Goal: Task Accomplishment & Management: Manage account settings

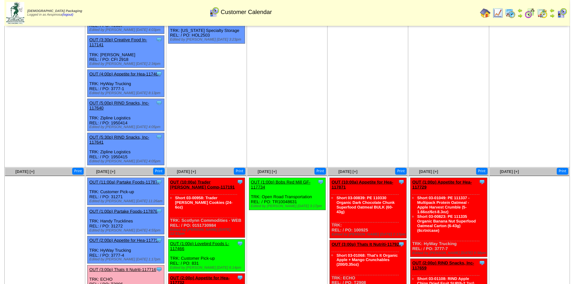
scroll to position [333, 0]
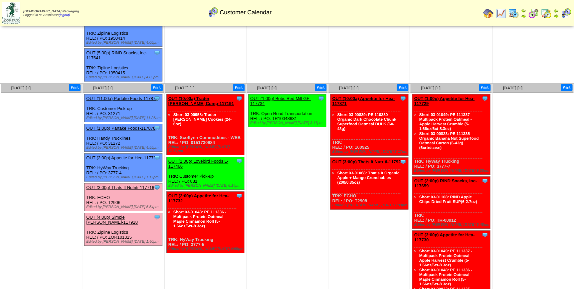
click at [195, 96] on link "OUT (10:00a) Trader Joes Comp-117191" at bounding box center [201, 101] width 66 height 10
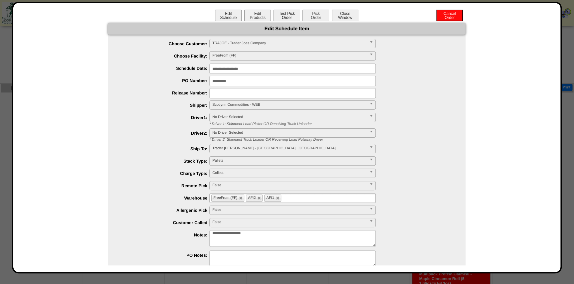
click at [291, 17] on button "Test Pick Order" at bounding box center [287, 16] width 27 height 12
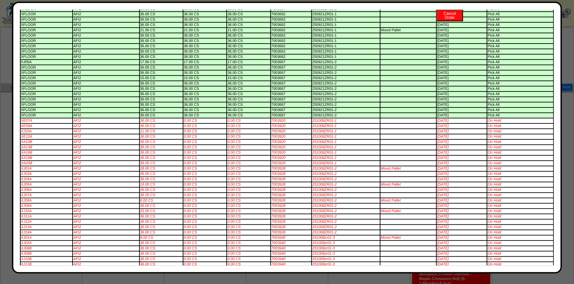
scroll to position [0, 0]
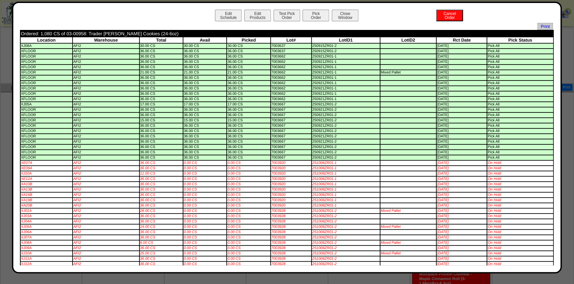
drag, startPoint x: 284, startPoint y: 169, endPoint x: 270, endPoint y: 168, distance: 13.7
click at [271, 165] on td "7003920" at bounding box center [291, 163] width 40 height 5
copy td "7003920"
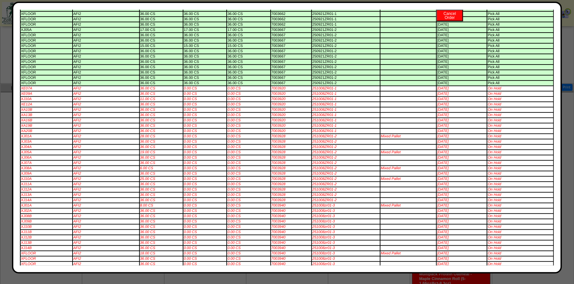
scroll to position [86, 0]
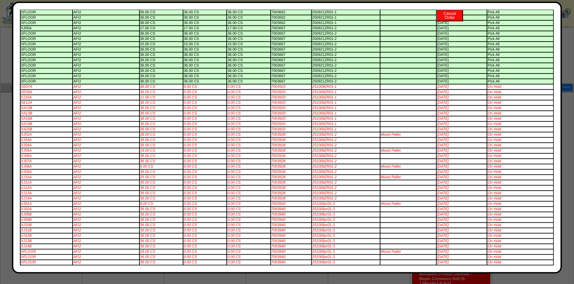
click at [276, 176] on td "7003928" at bounding box center [291, 177] width 40 height 5
click at [277, 175] on td "7003928" at bounding box center [291, 177] width 40 height 5
copy td "7003928"
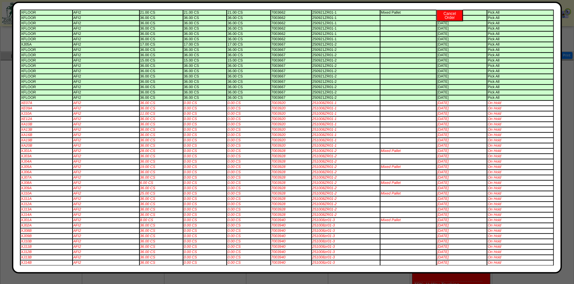
scroll to position [60, 0]
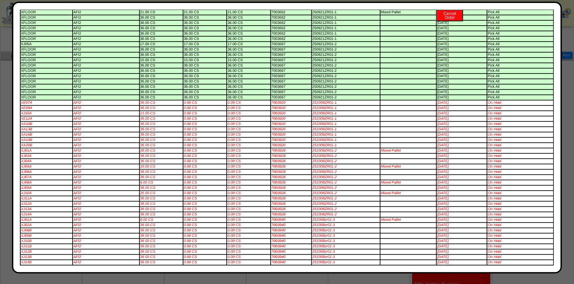
drag, startPoint x: 280, startPoint y: 138, endPoint x: 273, endPoint y: 141, distance: 7.7
click at [271, 137] on td "7003920" at bounding box center [291, 135] width 40 height 5
copy td "7003920"
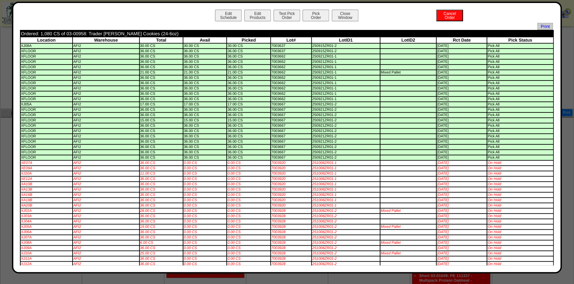
scroll to position [274, 0]
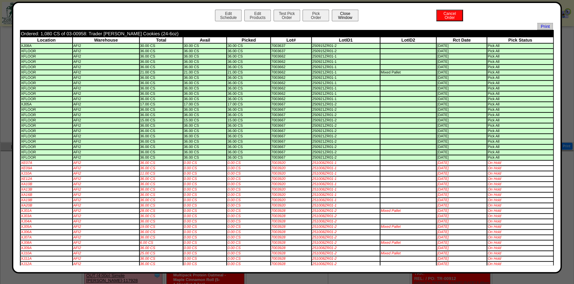
click at [353, 10] on button "Close Window" at bounding box center [345, 16] width 27 height 12
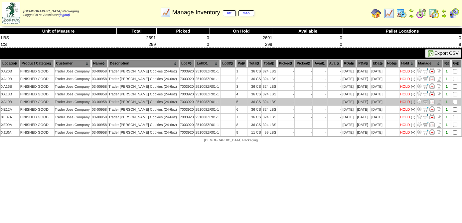
click at [101, 101] on td "03-00958" at bounding box center [100, 102] width 16 height 7
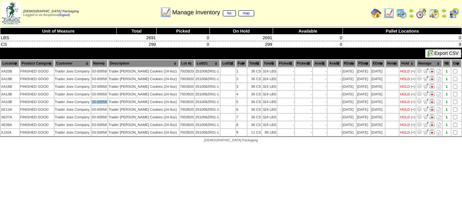
copy tr "03-00958"
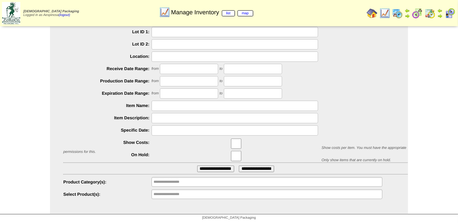
scroll to position [54, 0]
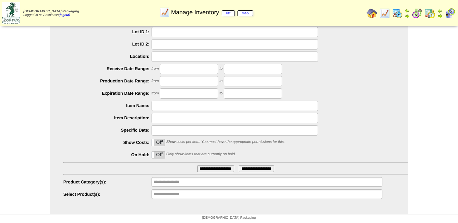
click at [256, 198] on ul "**********" at bounding box center [266, 195] width 231 height 10
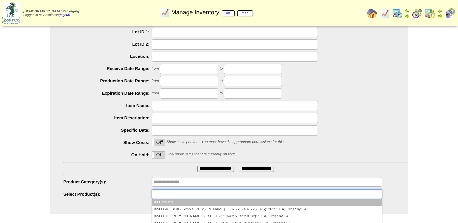
paste input "********"
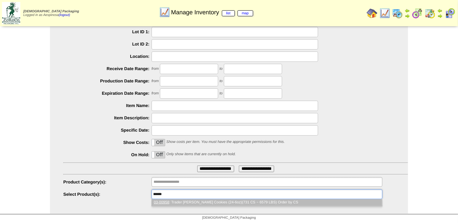
scroll to position [0, 0]
type input "********"
click at [235, 204] on li "03-00958 : Trader Joes Snickerdoodle Cookies (24-6oz)(731 CS ~ 6579 LBS) Order …" at bounding box center [267, 202] width 230 height 7
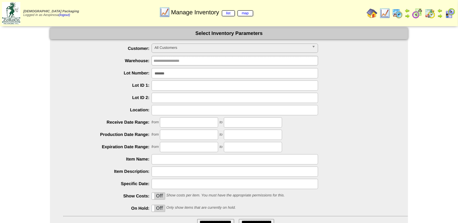
drag, startPoint x: 180, startPoint y: 72, endPoint x: 115, endPoint y: 73, distance: 65.6
click at [115, 73] on li "Lot Number: *******" at bounding box center [235, 73] width 345 height 10
click at [111, 87] on label "Lot ID 1:" at bounding box center [107, 85] width 88 height 5
drag, startPoint x: 179, startPoint y: 76, endPoint x: 111, endPoint y: 76, distance: 67.9
click at [112, 76] on div "*******" at bounding box center [235, 73] width 345 height 10
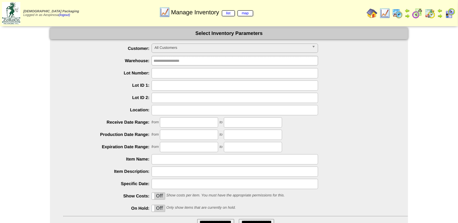
click at [111, 81] on div at bounding box center [235, 86] width 345 height 10
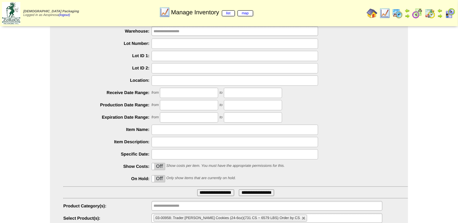
scroll to position [54, 0]
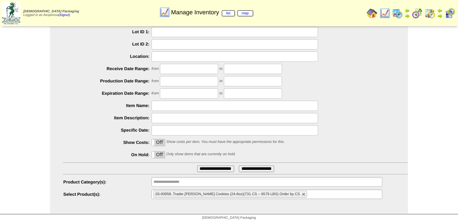
click at [206, 166] on input "**********" at bounding box center [215, 169] width 37 height 7
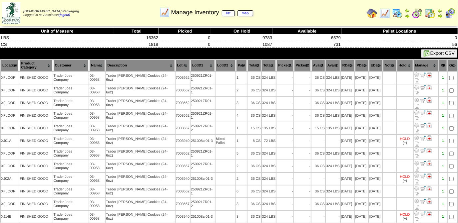
click at [282, 62] on th "Picked1" at bounding box center [284, 65] width 17 height 11
click at [299, 64] on th "Picked2" at bounding box center [302, 65] width 17 height 11
click at [258, 64] on th "Total1" at bounding box center [254, 65] width 14 height 11
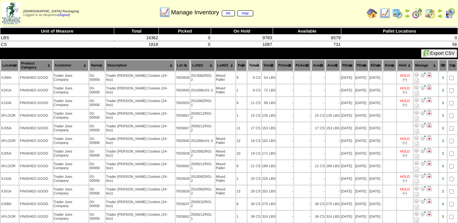
click at [296, 63] on th "Picked2" at bounding box center [302, 65] width 17 height 11
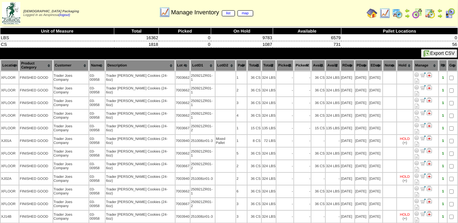
click at [294, 62] on th "Picked2" at bounding box center [302, 65] width 17 height 11
click at [305, 64] on th "Picked2" at bounding box center [302, 65] width 17 height 11
click at [319, 63] on th "Avail1" at bounding box center [318, 65] width 14 height 11
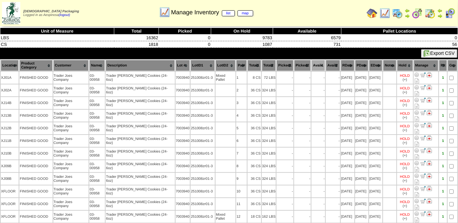
click at [319, 63] on th "Avail1" at bounding box center [318, 65] width 14 height 11
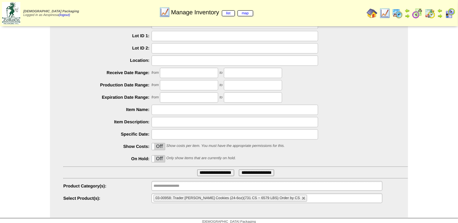
scroll to position [23, 0]
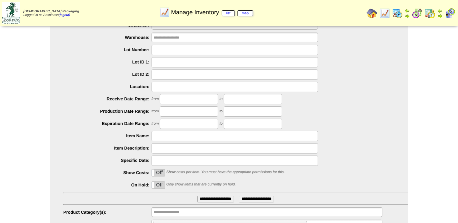
click at [165, 48] on input "text" at bounding box center [234, 50] width 166 height 10
paste input "********"
type input "********"
drag, startPoint x: 185, startPoint y: 52, endPoint x: 117, endPoint y: 51, distance: 67.6
click at [117, 51] on li "Lot Number: ********" at bounding box center [235, 50] width 345 height 10
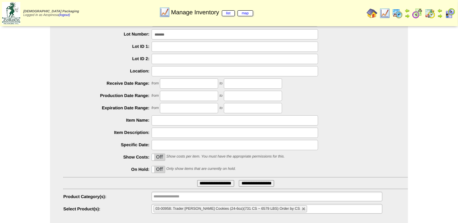
scroll to position [54, 0]
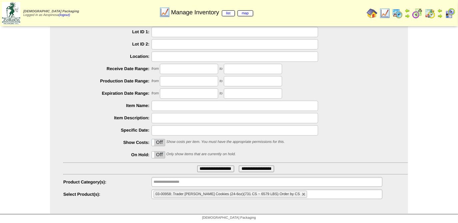
type input "*******"
click at [207, 169] on input "**********" at bounding box center [215, 169] width 37 height 7
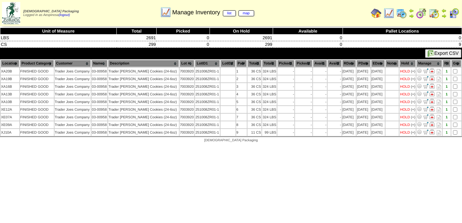
click at [406, 12] on img at bounding box center [402, 13] width 11 height 11
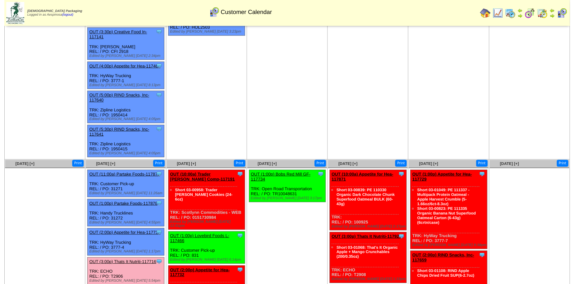
scroll to position [333, 0]
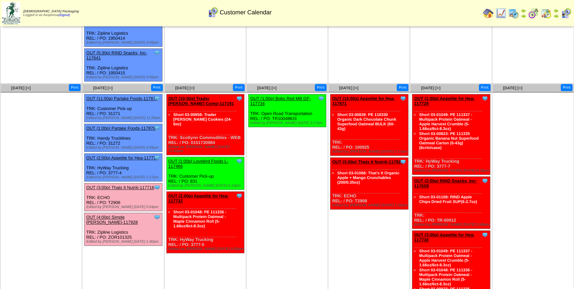
click at [211, 158] on link "OUT (1:00p) Lovebird Foods L-117466" at bounding box center [198, 163] width 60 height 10
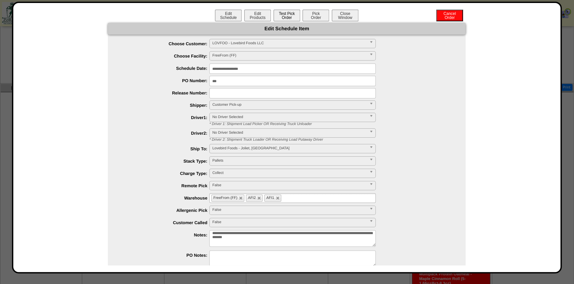
click at [289, 16] on button "Test Pick Order" at bounding box center [287, 16] width 27 height 12
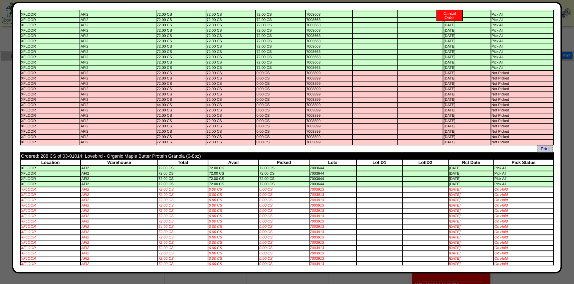
scroll to position [101, 0]
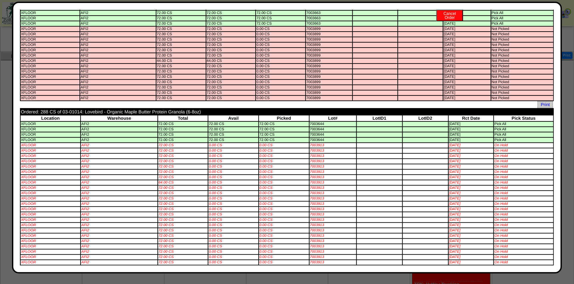
click at [317, 143] on td "7003913" at bounding box center [333, 145] width 47 height 5
click at [325, 143] on td "7003913" at bounding box center [333, 145] width 47 height 5
click at [321, 143] on td "7003913" at bounding box center [333, 145] width 47 height 5
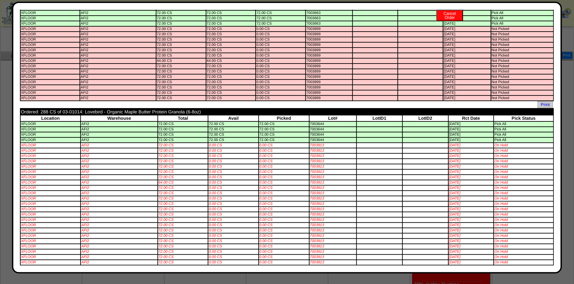
click at [321, 143] on td "7003913" at bounding box center [333, 145] width 47 height 5
drag, startPoint x: 321, startPoint y: 141, endPoint x: 311, endPoint y: 142, distance: 10.4
click at [311, 143] on td "7003913" at bounding box center [333, 145] width 47 height 5
copy td "7003913"
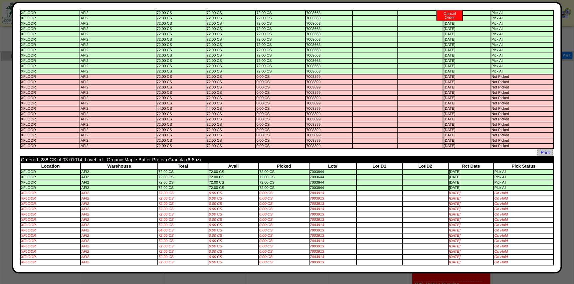
scroll to position [0, 0]
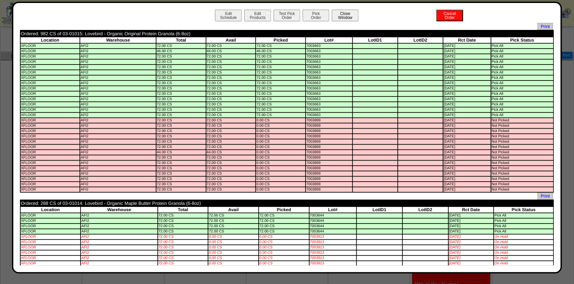
click at [334, 17] on button "Close Window" at bounding box center [345, 16] width 27 height 12
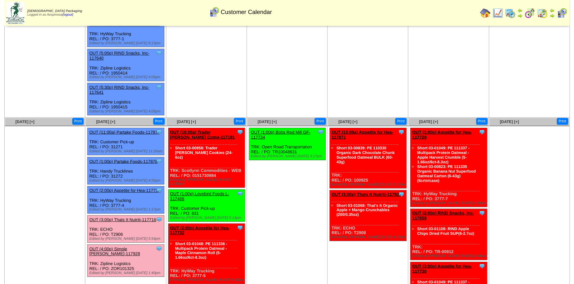
scroll to position [303, 0]
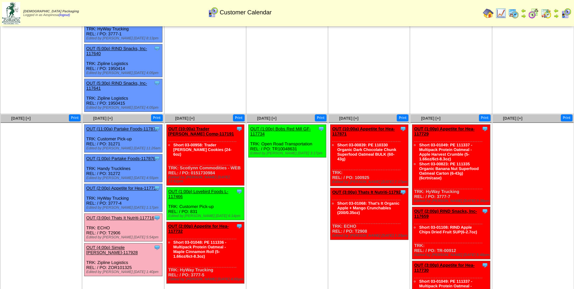
click at [199, 223] on link "OUT (2:00p) Appetite for Hea-117732" at bounding box center [198, 228] width 61 height 10
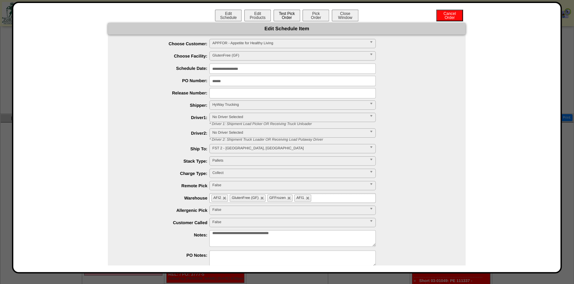
click at [287, 16] on button "Test Pick Order" at bounding box center [287, 16] width 27 height 12
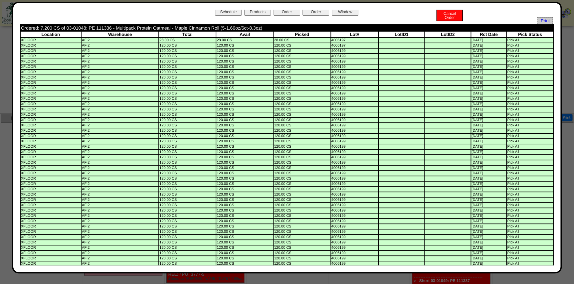
scroll to position [0, 0]
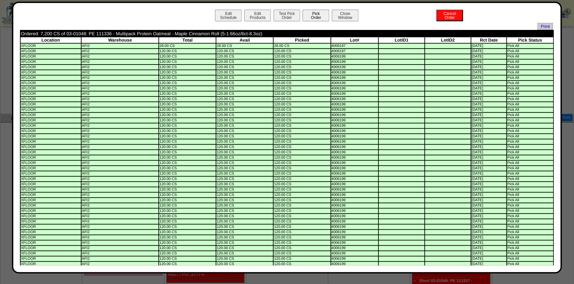
click at [320, 17] on button "Pick Order" at bounding box center [316, 16] width 27 height 12
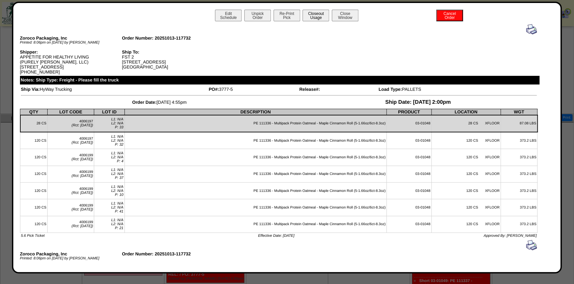
click at [320, 17] on button "Closeout Usage" at bounding box center [316, 16] width 27 height 12
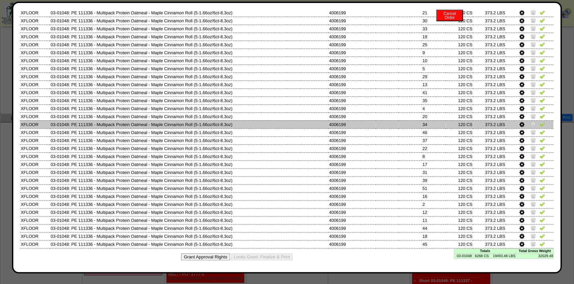
scroll to position [229, 0]
click at [428, 125] on td "34" at bounding box center [434, 125] width 24 height 8
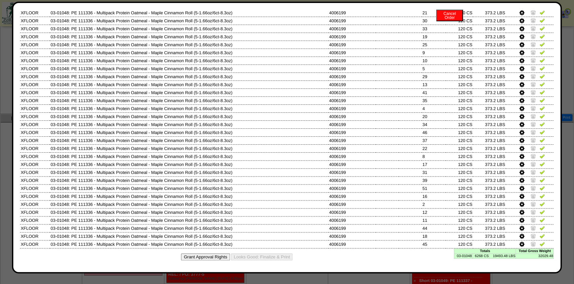
click at [480, 258] on td "6268 CS" at bounding box center [480, 256] width 17 height 5
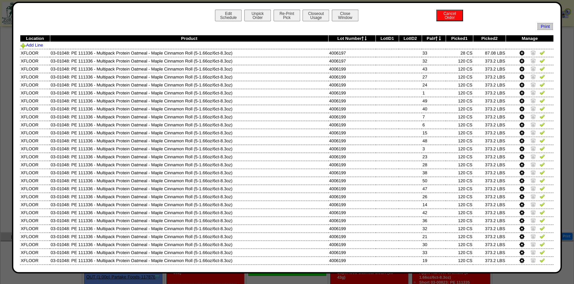
scroll to position [181, 0]
click at [220, 18] on button "Edit Schedule" at bounding box center [228, 16] width 27 height 12
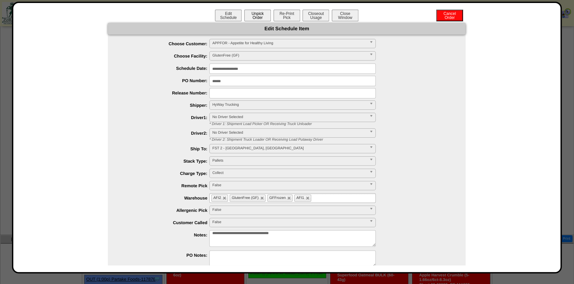
click at [257, 10] on button "Unpick Order" at bounding box center [257, 16] width 27 height 12
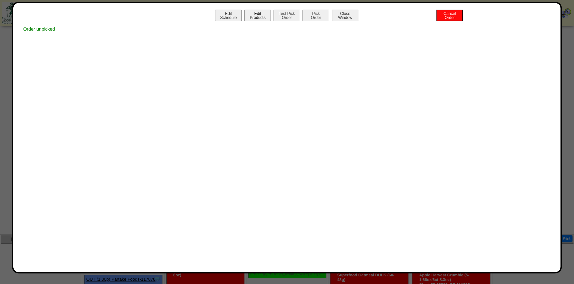
click at [258, 16] on button "Edit Products" at bounding box center [257, 16] width 27 height 12
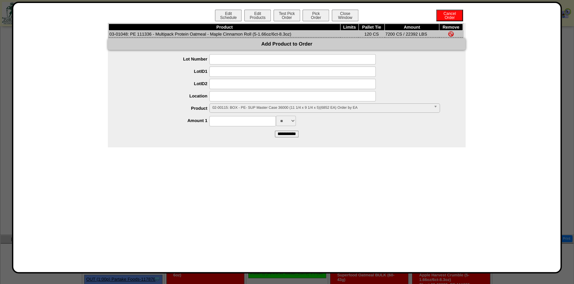
click at [269, 109] on span "02-00115: BOX - PE- SUP Master Case 36000 (11 1/4 x 9 1/4 x 5)(6852 EA) Order b…" at bounding box center [321, 108] width 219 height 8
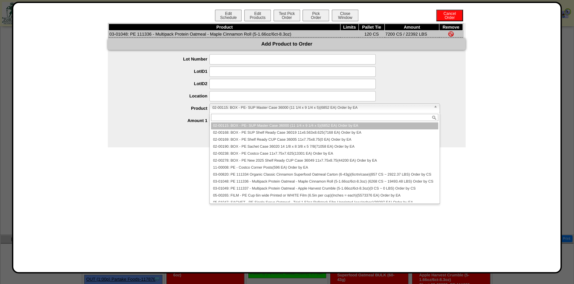
paste input "********"
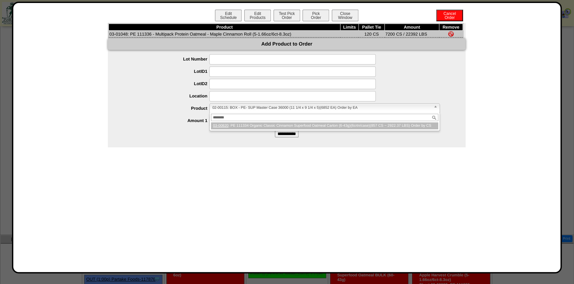
type input "********"
click at [258, 126] on li "03-00820 : PE 111334 Organic Classic Cinnamon Superfood Oatmeal Carton (6-43g)(…" at bounding box center [324, 126] width 227 height 7
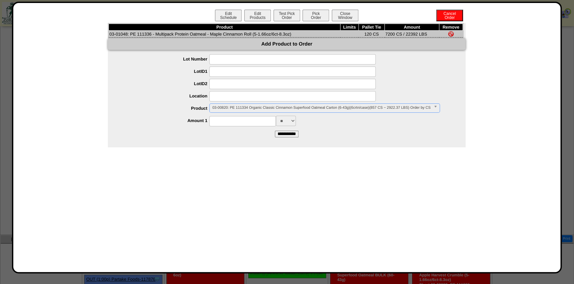
click at [255, 123] on input at bounding box center [242, 121] width 67 height 10
type input "***"
click at [293, 135] on input "**********" at bounding box center [287, 134] width 24 height 7
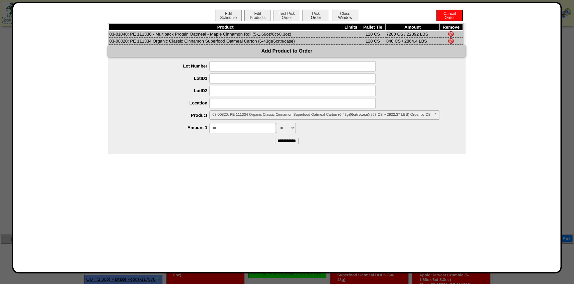
click at [321, 14] on button "Pick Order" at bounding box center [316, 16] width 27 height 12
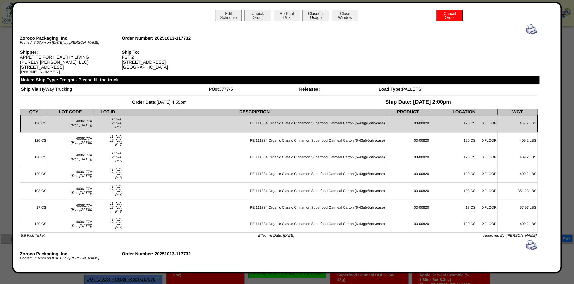
click at [320, 16] on button "Closeout Usage" at bounding box center [316, 16] width 27 height 12
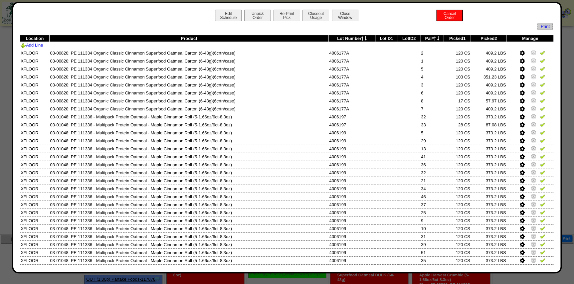
click at [434, 36] on icon at bounding box center [435, 38] width 2 height 4
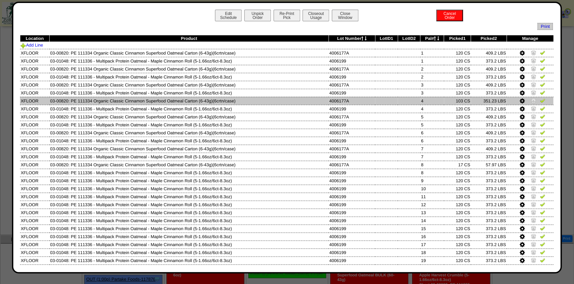
click at [520, 99] on icon at bounding box center [522, 101] width 5 height 6
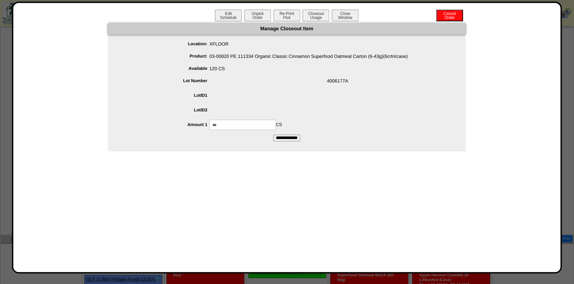
drag, startPoint x: 244, startPoint y: 127, endPoint x: 159, endPoint y: 120, distance: 85.2
click at [172, 124] on li "Amount 1 *** CS" at bounding box center [293, 125] width 345 height 10
type input "***"
click at [273, 135] on input "**********" at bounding box center [286, 138] width 27 height 7
click at [331, 86] on span "4006177A" at bounding box center [293, 82] width 345 height 13
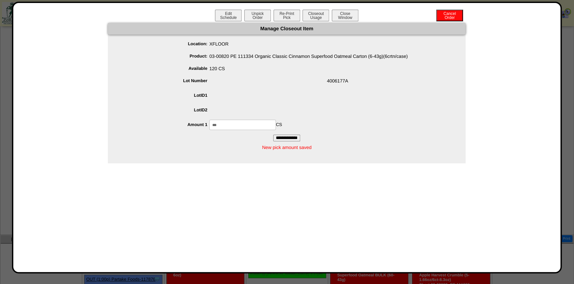
click at [322, 26] on div "Manage Closeout Item" at bounding box center [287, 29] width 358 height 12
click at [322, 18] on button "Closeout Usage" at bounding box center [316, 16] width 27 height 12
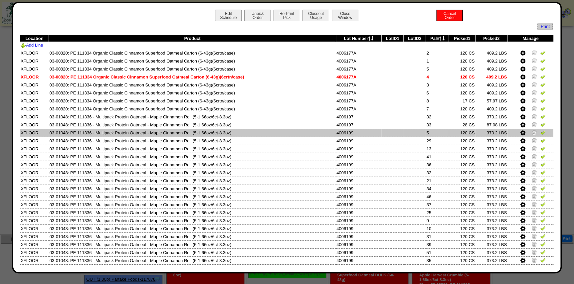
click at [426, 135] on td "5" at bounding box center [437, 133] width 23 height 8
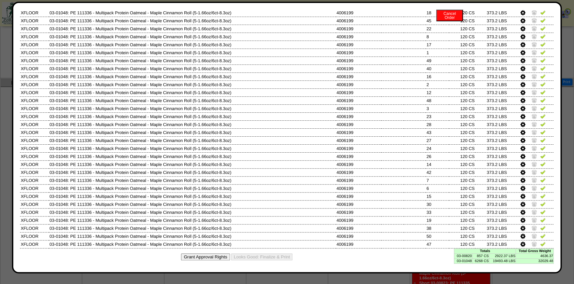
scroll to position [365, 0]
click at [479, 257] on td "857 CS" at bounding box center [480, 256] width 17 height 5
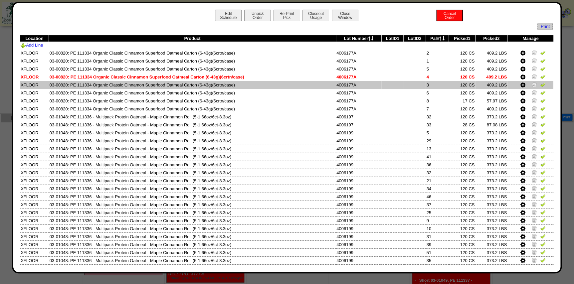
scroll to position [244, 0]
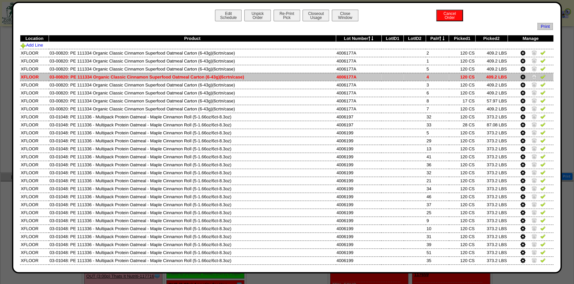
click at [532, 77] on img at bounding box center [534, 76] width 5 height 5
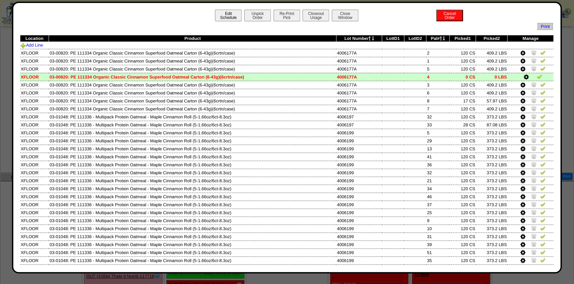
click at [226, 13] on button "Edit Schedule" at bounding box center [228, 16] width 27 height 12
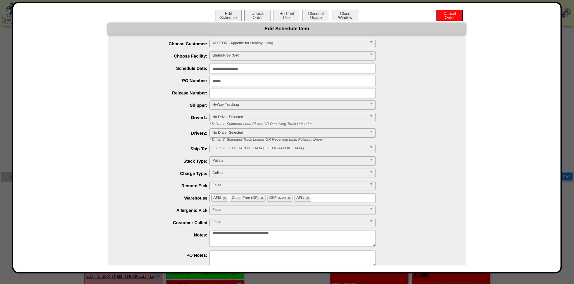
click at [336, 233] on textarea "**********" at bounding box center [292, 238] width 166 height 17
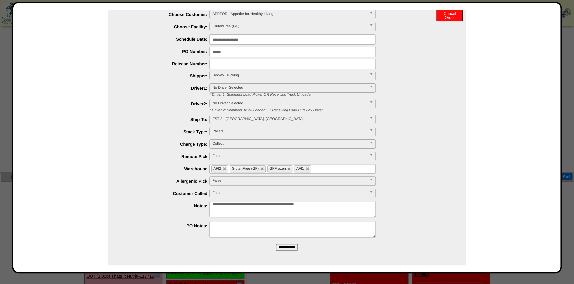
type textarea "**********"
click at [286, 243] on form "**********" at bounding box center [287, 125] width 358 height 262
click at [292, 249] on input "**********" at bounding box center [287, 247] width 22 height 7
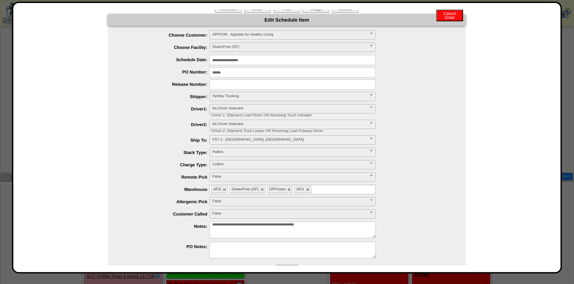
scroll to position [0, 0]
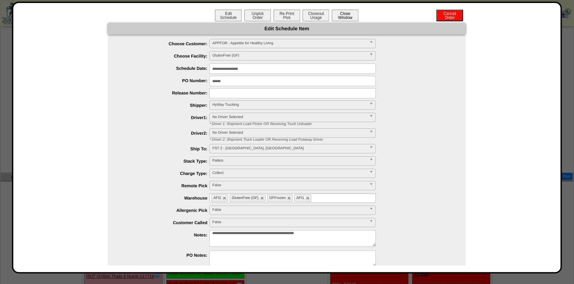
click at [339, 17] on button "Close Window" at bounding box center [345, 16] width 27 height 12
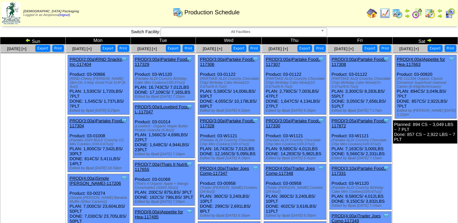
click at [38, 111] on ul at bounding box center [33, 103] width 64 height 100
click at [244, 33] on span "All Facilities" at bounding box center [240, 32] width 154 height 8
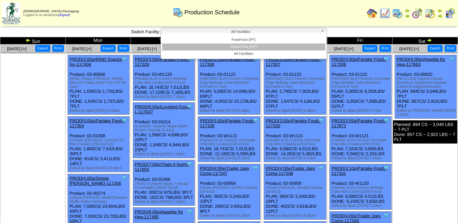
click at [244, 46] on li "GlutenFree (GF)" at bounding box center [243, 47] width 163 height 7
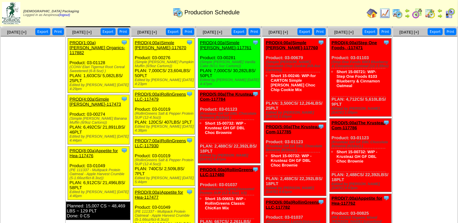
scroll to position [394, 0]
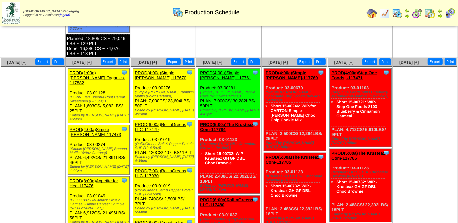
click at [414, 25] on td at bounding box center [411, 13] width 93 height 25
click at [386, 13] on img at bounding box center [384, 13] width 11 height 11
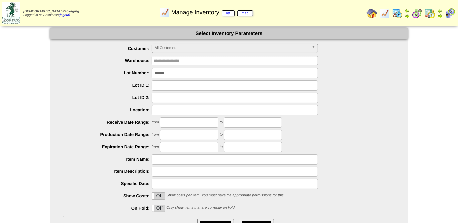
drag, startPoint x: 188, startPoint y: 76, endPoint x: 138, endPoint y: 74, distance: 50.0
click at [138, 74] on li "Lot Number: *******" at bounding box center [235, 73] width 345 height 10
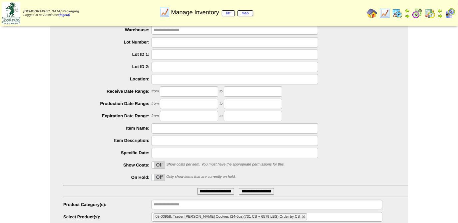
scroll to position [54, 0]
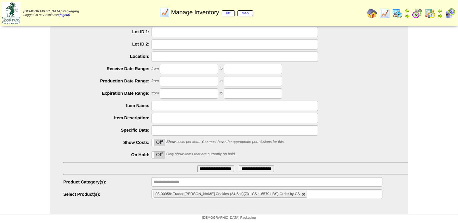
click at [304, 194] on link at bounding box center [304, 195] width 4 height 4
type input "**********"
click at [167, 184] on input "text" at bounding box center [174, 182] width 43 height 8
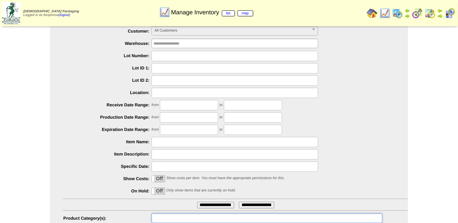
scroll to position [0, 0]
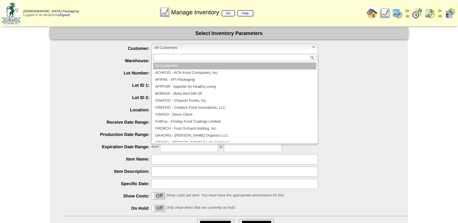
click at [174, 51] on span "All Customers" at bounding box center [231, 48] width 154 height 8
type input "**********"
click at [174, 49] on span "All Customers" at bounding box center [231, 48] width 154 height 8
click at [174, 51] on span "All Customers" at bounding box center [231, 48] width 154 height 8
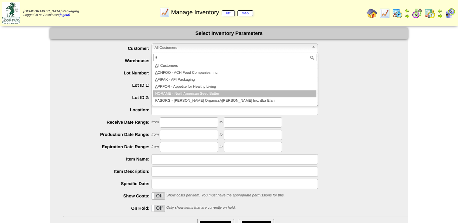
type input "*"
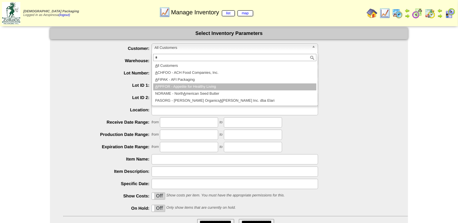
click at [206, 88] on li "A PPFOR - Appetite for Healthy Living" at bounding box center [234, 87] width 163 height 7
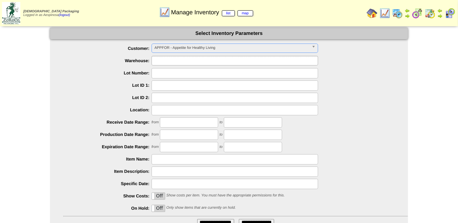
click at [175, 64] on input "text" at bounding box center [174, 61] width 43 height 8
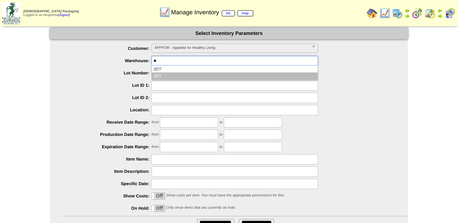
type input "**"
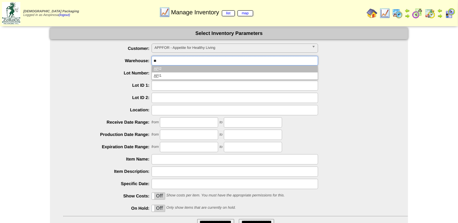
click at [174, 71] on li "AF I2" at bounding box center [235, 69] width 166 height 7
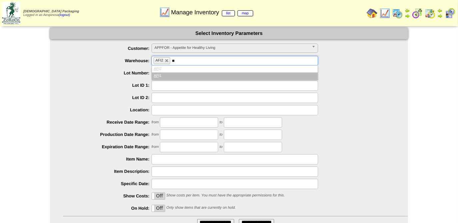
type input "**"
click at [174, 75] on li "AF I1" at bounding box center [235, 76] width 166 height 7
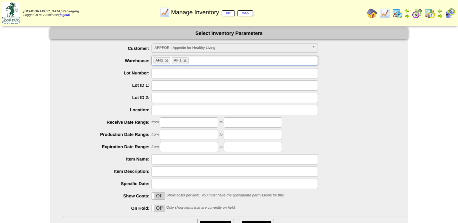
click at [165, 77] on input "text" at bounding box center [234, 73] width 166 height 10
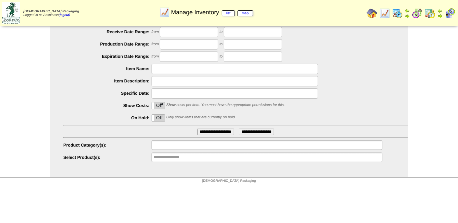
click at [176, 147] on input "text" at bounding box center [174, 145] width 43 height 8
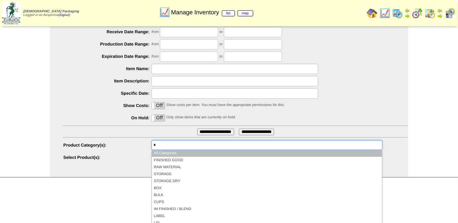
scroll to position [54, 0]
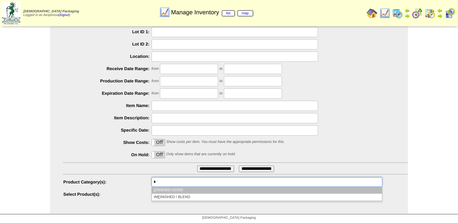
type input "*"
click at [183, 190] on li "F INISHED GOOD" at bounding box center [267, 190] width 230 height 7
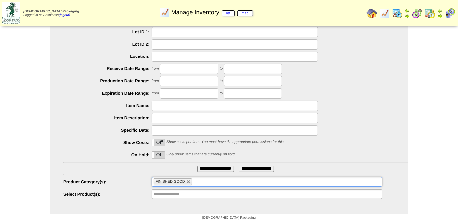
click at [207, 167] on input "**********" at bounding box center [215, 169] width 37 height 7
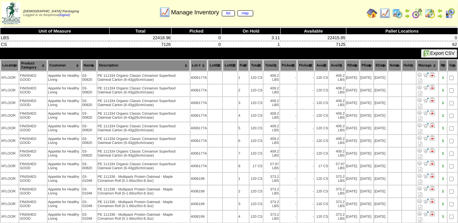
click at [288, 66] on th "Picked1" at bounding box center [288, 65] width 17 height 11
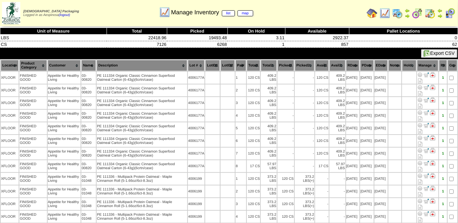
click at [290, 63] on th "Picked1" at bounding box center [285, 65] width 17 height 11
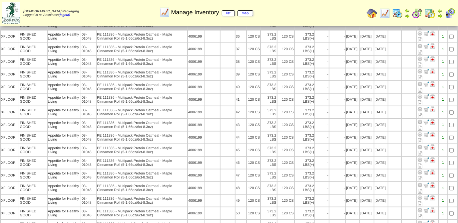
scroll to position [613, 0]
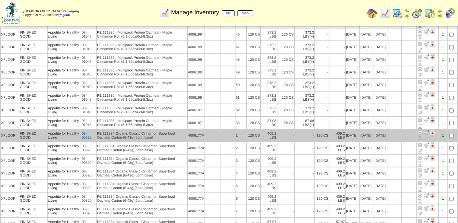
drag, startPoint x: 92, startPoint y: 112, endPoint x: 81, endPoint y: 109, distance: 12.2
click at [81, 130] on td "03-00820" at bounding box center [88, 136] width 15 height 12
copy td "03-00820"
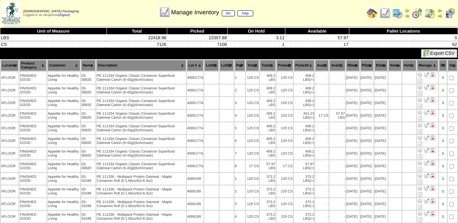
click at [282, 64] on th "Picked1" at bounding box center [284, 65] width 17 height 11
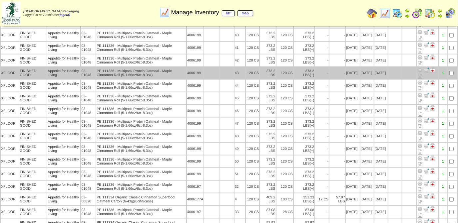
scroll to position [613, 0]
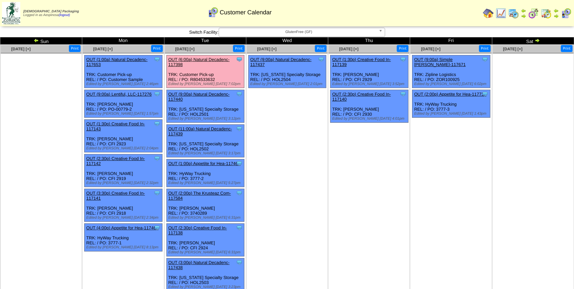
click at [323, 37] on td "Wed" at bounding box center [287, 40] width 82 height 7
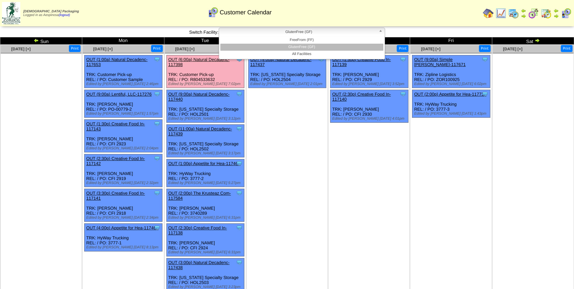
click at [323, 33] on span "GlutenFree (GF)" at bounding box center [299, 32] width 154 height 8
click at [323, 55] on li "All Facilities" at bounding box center [301, 54] width 163 height 7
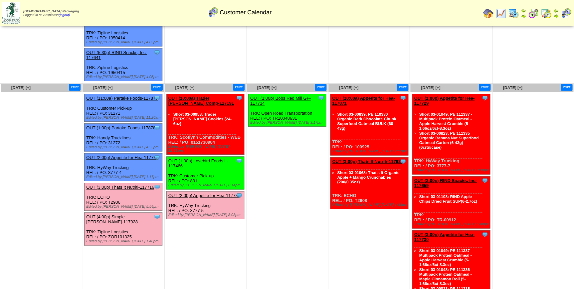
scroll to position [360, 0]
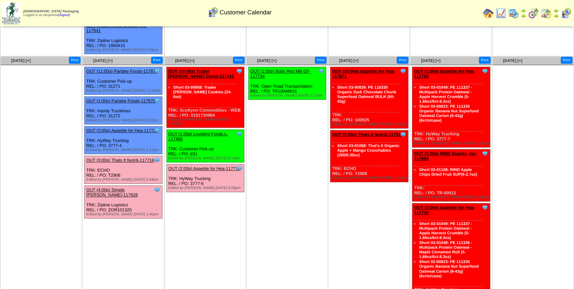
click at [115, 156] on div "Clone Item OUT (3:00p) Thats It Nutriti-117716 Thats It Nutrition, LLC Schedule…" at bounding box center [124, 170] width 78 height 28
copy div "T2906"
click at [275, 143] on ul "Clone Item OUT (1:00p) Bobs Red Mill GF-117734 Bobs Red Mill GF ScheduleID: 117…" at bounding box center [287, 117] width 81 height 100
click at [543, 17] on img at bounding box center [546, 13] width 11 height 11
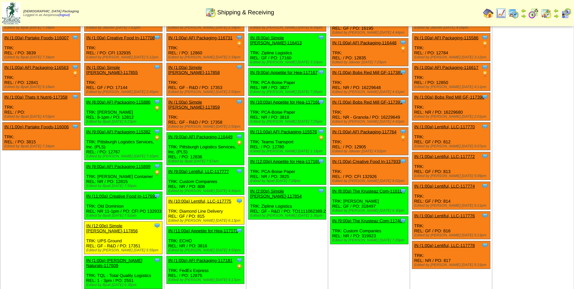
scroll to position [709, 0]
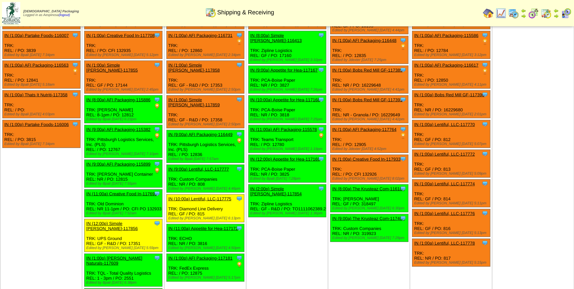
click at [563, 15] on img at bounding box center [566, 13] width 11 height 11
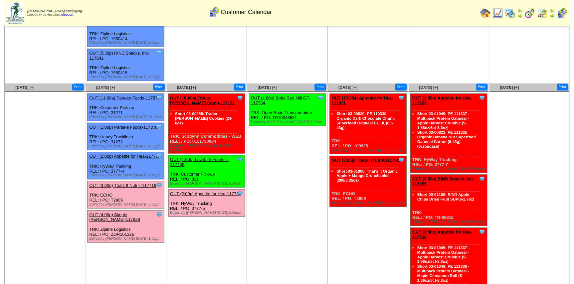
scroll to position [333, 0]
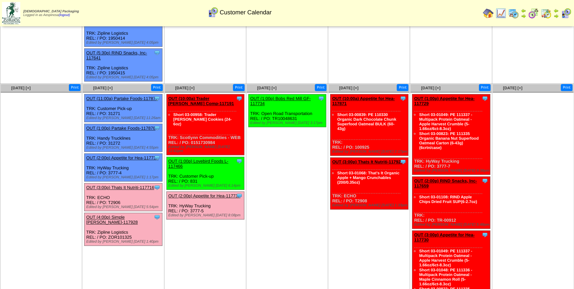
click at [213, 158] on link "OUT (1:00p) Lovebird Foods L-117466" at bounding box center [198, 163] width 60 height 10
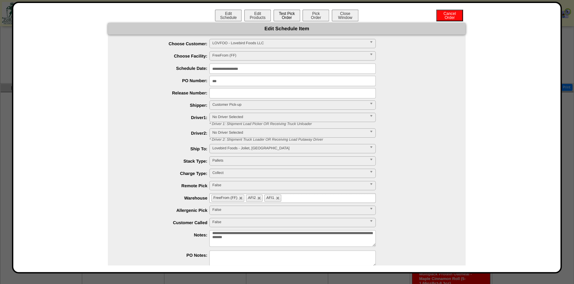
click at [280, 16] on button "Test Pick Order" at bounding box center [287, 16] width 27 height 12
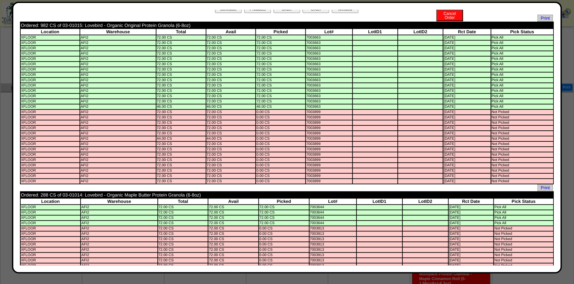
scroll to position [0, 0]
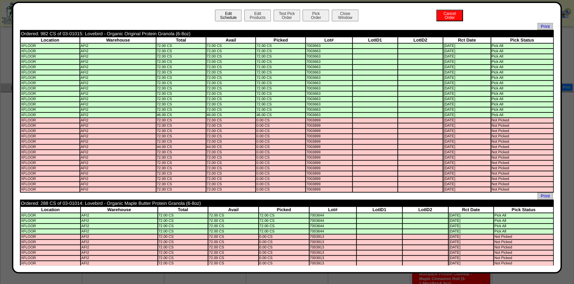
click at [227, 16] on button "Edit Schedule" at bounding box center [228, 16] width 27 height 12
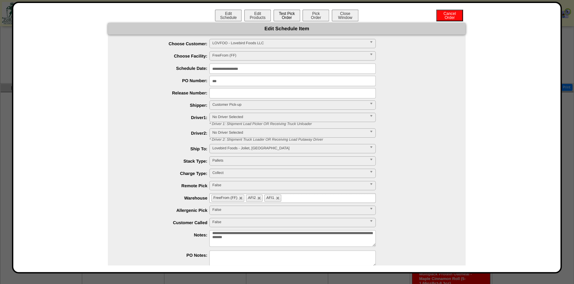
click at [291, 16] on button "Test Pick Order" at bounding box center [287, 16] width 27 height 12
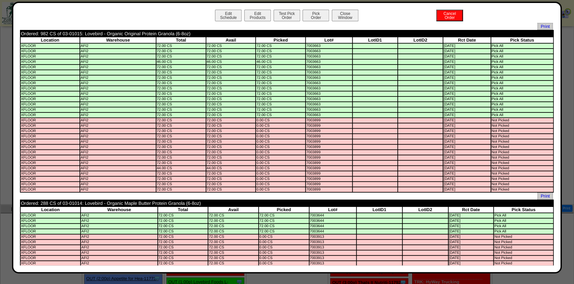
click at [82, 34] on td "Ordered: 982 CS of 03-01015: Lovebird - Organic Original Protein Granola (6-8oz)" at bounding box center [232, 34] width 423 height 6
drag, startPoint x: 81, startPoint y: 34, endPoint x: 62, endPoint y: 35, distance: 19.0
click at [62, 35] on td "Ordered: 982 CS of 03-01015: Lovebird - Organic Original Protein Granola (6-8oz)" at bounding box center [232, 34] width 423 height 6
copy td "03-01015"
click at [262, 15] on button "Edit Products" at bounding box center [257, 16] width 27 height 12
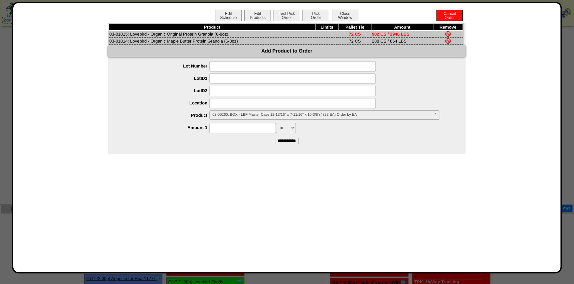
click at [261, 115] on span "02-00260: BOX - LBF Master Case 12-13/16" x 7-11/16" x 10-3/8"(4323 EA) Order b…" at bounding box center [321, 115] width 219 height 8
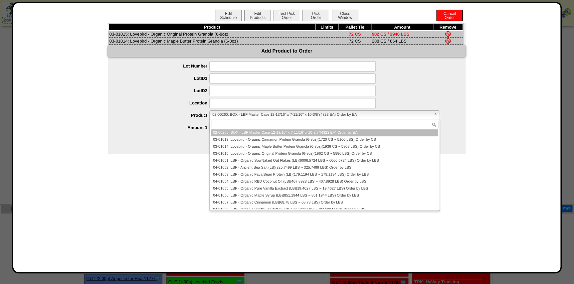
paste input "********"
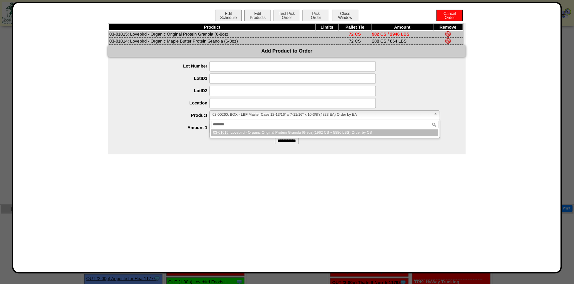
type input "********"
click at [253, 133] on li "03-01015 : Lovebird - Organic Original Protein Granola (6-8oz)(1962 CS ~ 5886 L…" at bounding box center [324, 133] width 227 height 7
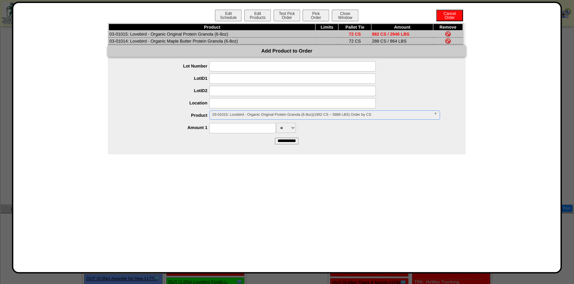
click at [246, 131] on input at bounding box center [242, 128] width 67 height 10
type input "****"
click at [292, 143] on input "**********" at bounding box center [287, 141] width 24 height 7
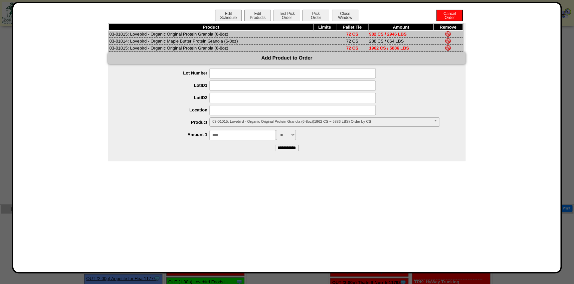
click at [448, 32] on img at bounding box center [447, 33] width 5 height 5
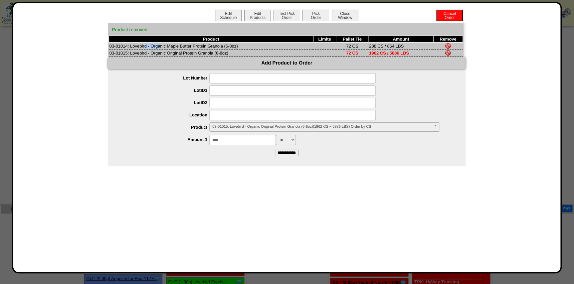
drag, startPoint x: 127, startPoint y: 47, endPoint x: 109, endPoint y: 47, distance: 17.6
click at [109, 47] on td "03-01014: Lovebird - Organic Maple Butter Protein Granola (6-8oz)" at bounding box center [211, 46] width 205 height 7
copy td "03-01014"
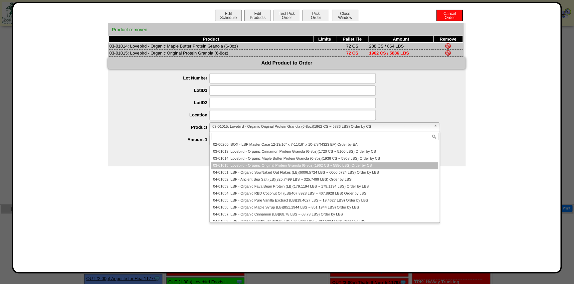
click at [235, 123] on span "03-01015: Lovebird - Organic Original Protein Granola (6-8oz)(1962 CS ~ 5886 LB…" at bounding box center [321, 127] width 219 height 8
paste input "********"
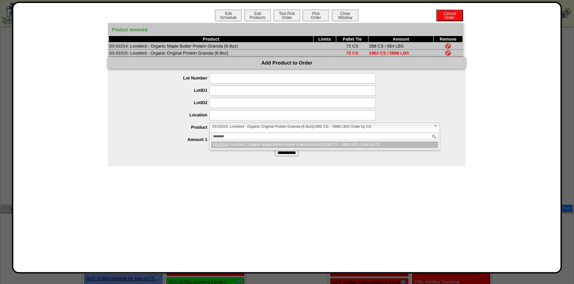
type input "********"
click at [248, 143] on li "03-01014 : Lovebird - Organic Maple Butter Protein Granola (6-8oz)(1936 CS ~ 58…" at bounding box center [324, 145] width 227 height 7
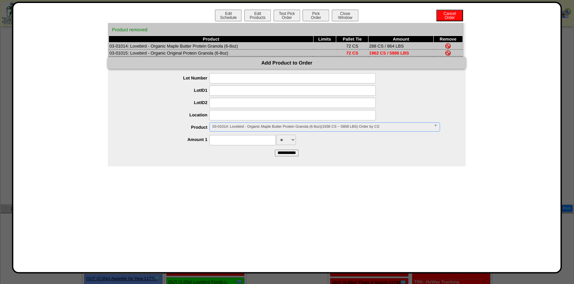
click at [248, 143] on input at bounding box center [242, 140] width 67 height 10
type input "****"
click at [290, 154] on input "**********" at bounding box center [287, 153] width 24 height 7
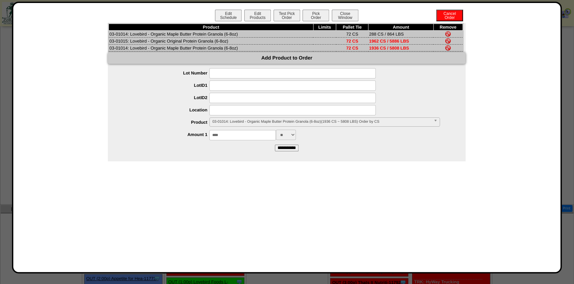
click at [447, 32] on img at bounding box center [447, 33] width 5 height 5
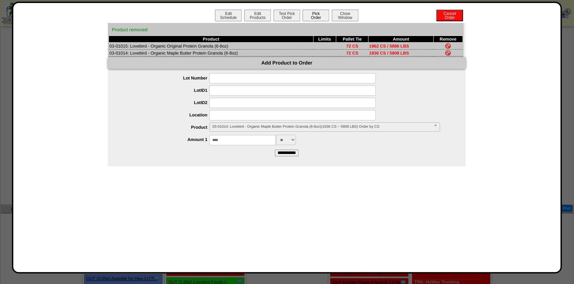
click at [316, 17] on button "Pick Order" at bounding box center [316, 16] width 27 height 12
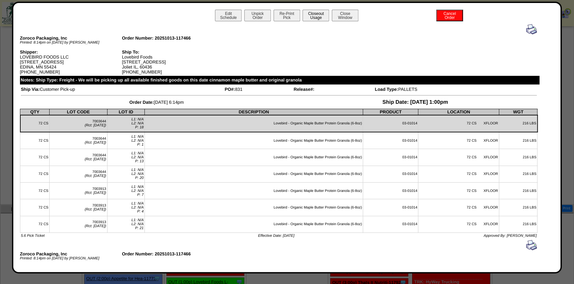
click at [311, 12] on button "Closeout Usage" at bounding box center [316, 16] width 27 height 12
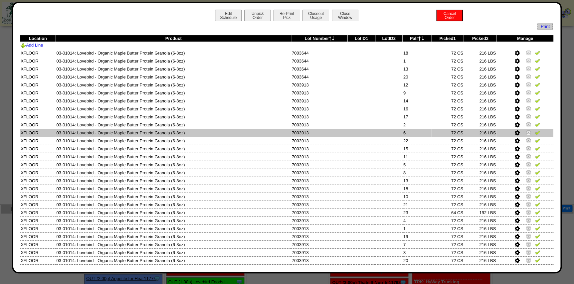
click at [386, 132] on td at bounding box center [388, 133] width 27 height 8
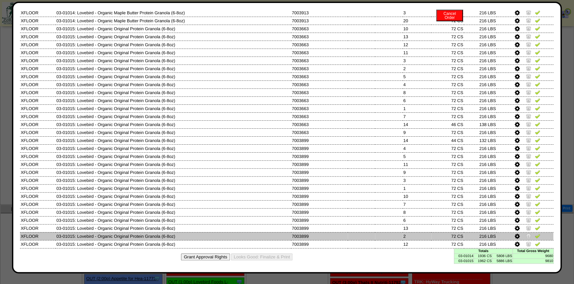
scroll to position [245, 0]
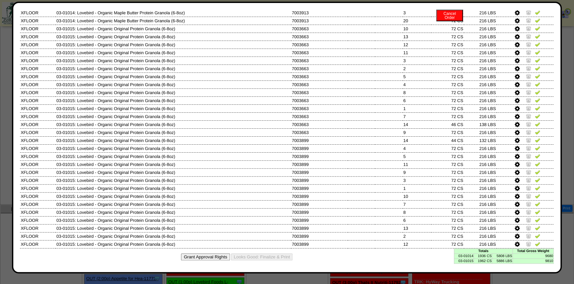
click at [485, 254] on td "1936 CS" at bounding box center [483, 256] width 18 height 5
click at [485, 255] on td "1936 CS" at bounding box center [483, 256] width 18 height 5
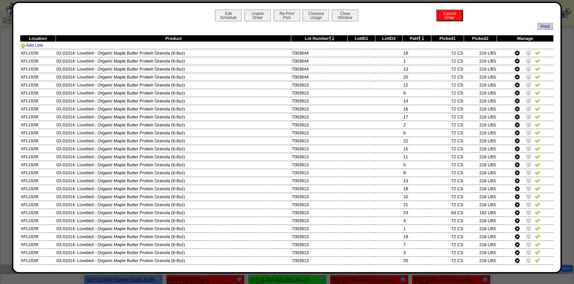
scroll to position [91, 0]
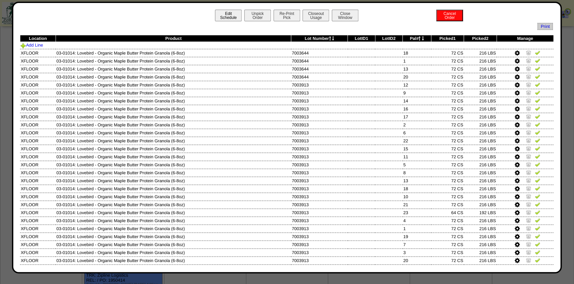
click at [220, 15] on button "Edit Schedule" at bounding box center [228, 16] width 27 height 12
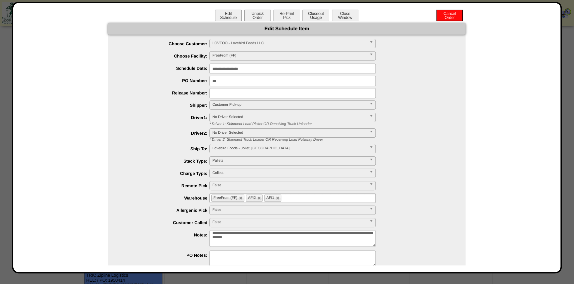
click at [318, 16] on button "Closeout Usage" at bounding box center [316, 16] width 27 height 12
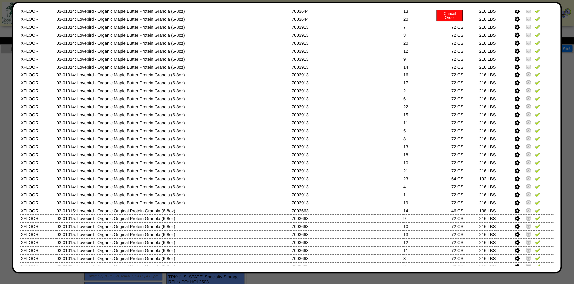
scroll to position [0, 0]
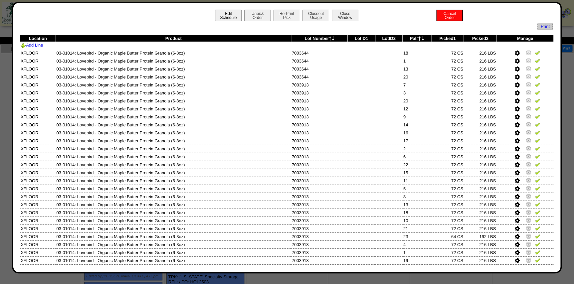
click at [217, 19] on button "Edit Schedule" at bounding box center [228, 16] width 27 height 12
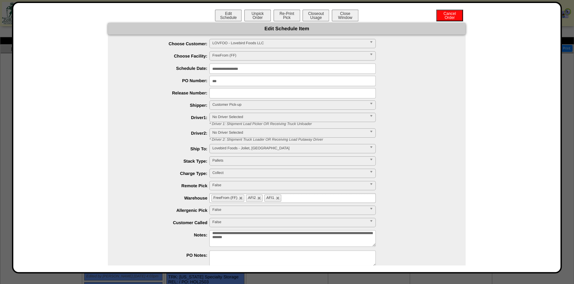
click at [319, 240] on textarea "**********" at bounding box center [292, 238] width 166 height 17
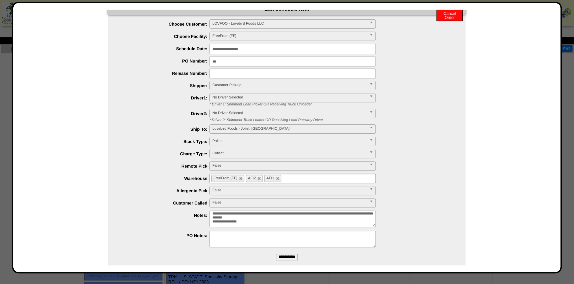
scroll to position [29, 0]
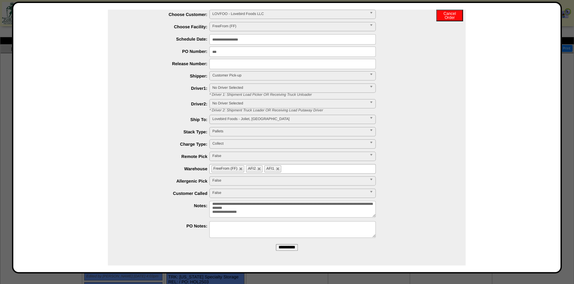
type textarea "**********"
click at [287, 245] on input "**********" at bounding box center [287, 247] width 22 height 7
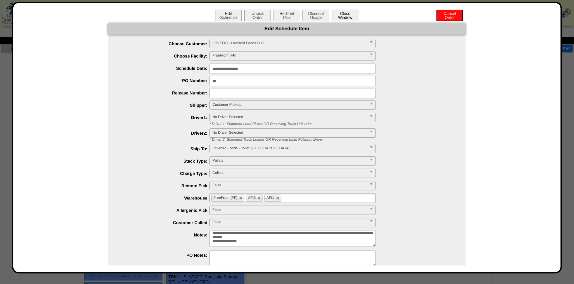
scroll to position [0, 0]
click at [351, 12] on button "Close Window" at bounding box center [345, 16] width 27 height 12
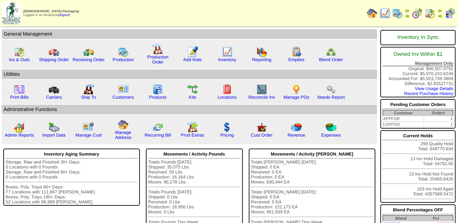
click at [388, 13] on img at bounding box center [384, 13] width 11 height 11
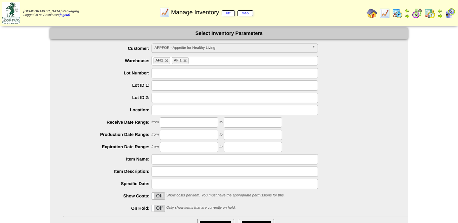
click at [184, 63] on li "AFI1" at bounding box center [180, 60] width 17 height 7
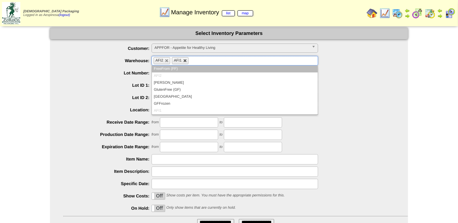
click at [184, 60] on link at bounding box center [185, 61] width 4 height 4
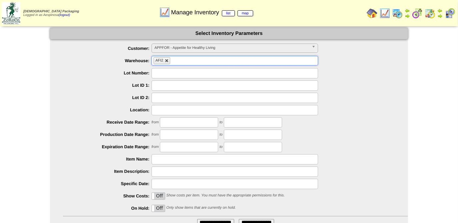
click at [166, 61] on link at bounding box center [167, 61] width 4 height 4
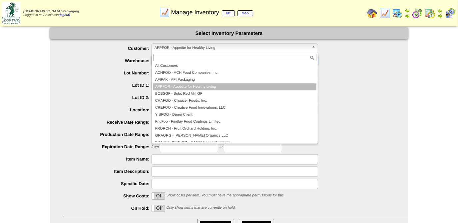
type input "**********"
click at [171, 48] on span "APPFOR - Appetite for Healthy Living" at bounding box center [231, 48] width 154 height 8
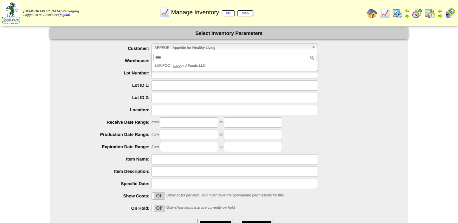
type input "****"
click at [198, 66] on li "LOVFOO - Love bird Foods LLC" at bounding box center [234, 66] width 163 height 7
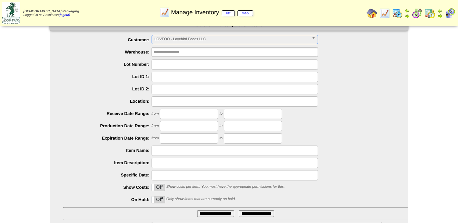
scroll to position [54, 0]
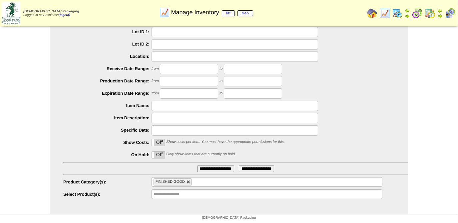
click at [188, 183] on link at bounding box center [188, 182] width 4 height 4
type input "**********"
click at [201, 169] on input "**********" at bounding box center [215, 169] width 37 height 7
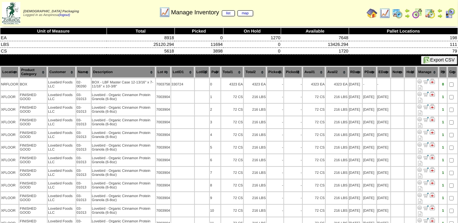
click at [276, 71] on th "Picked1" at bounding box center [275, 72] width 17 height 11
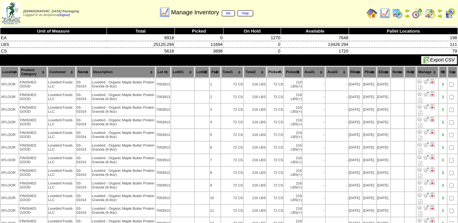
click at [276, 71] on th "Picked1" at bounding box center [275, 72] width 17 height 11
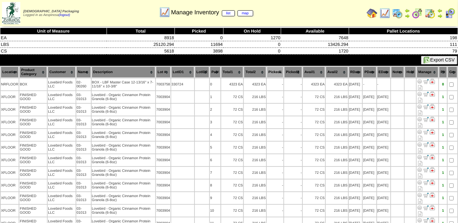
click at [276, 71] on th "Picked1" at bounding box center [275, 72] width 17 height 11
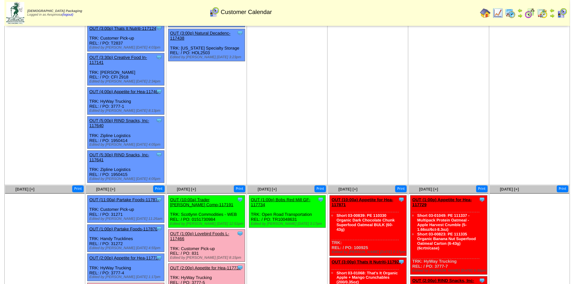
scroll to position [333, 0]
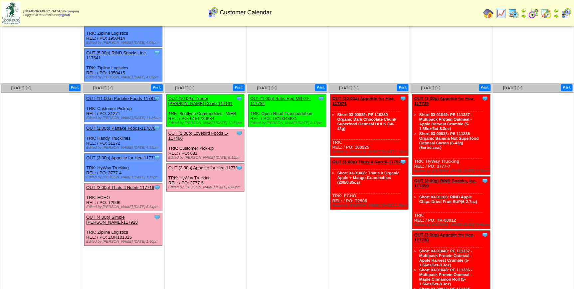
click at [226, 96] on link "OUT (10:00a) Trader Joes Comp-117191" at bounding box center [200, 101] width 64 height 10
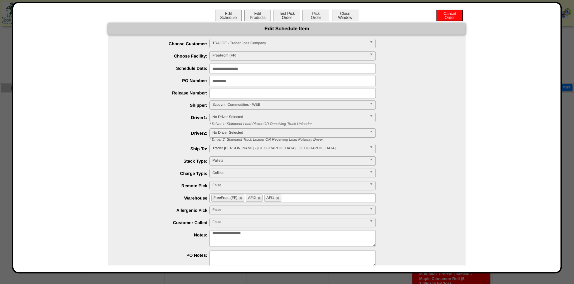
click at [292, 16] on button "Test Pick Order" at bounding box center [287, 16] width 27 height 12
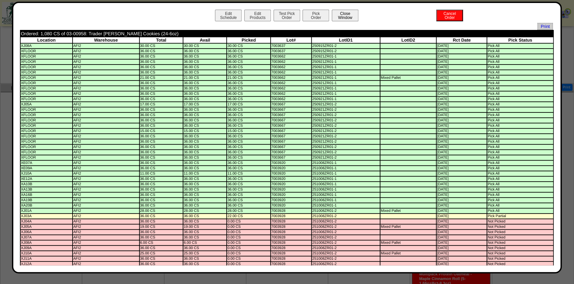
click at [349, 17] on button "Close Window" at bounding box center [345, 16] width 27 height 12
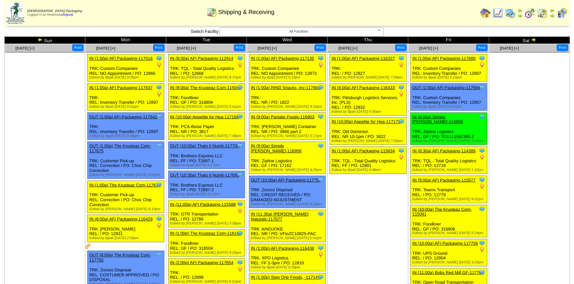
scroll to position [687, 0]
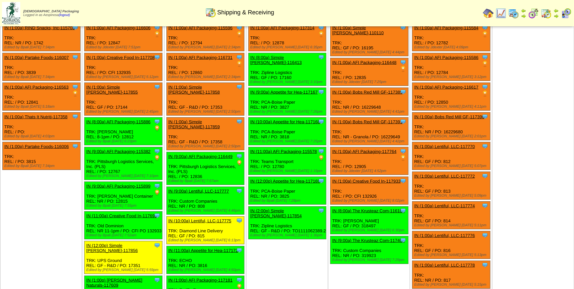
click at [134, 149] on link "IN (9:00a) AFI Packaging-115382" at bounding box center [118, 151] width 64 height 5
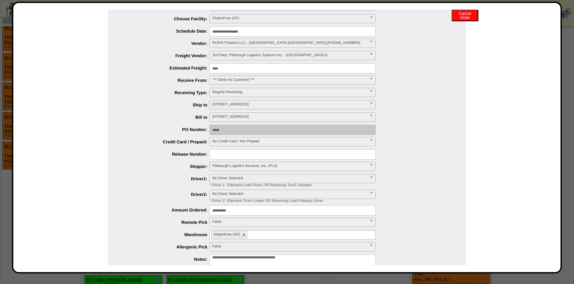
scroll to position [0, 0]
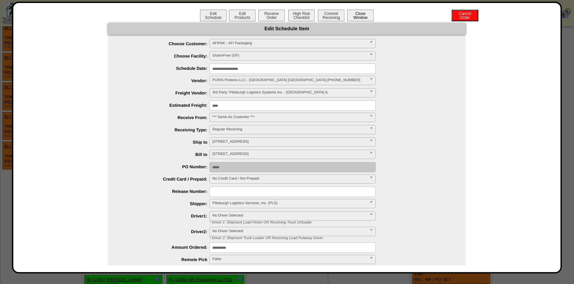
click at [362, 17] on button "Close Window" at bounding box center [360, 16] width 27 height 12
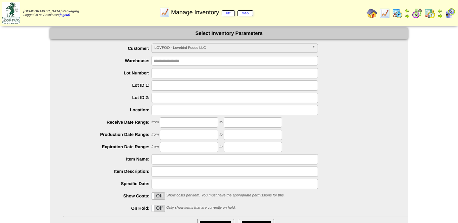
scroll to position [18, 0]
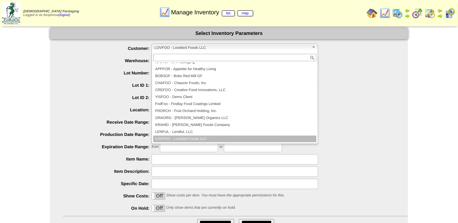
click at [213, 51] on span "LOVFOO - Lovebird Foods LLC" at bounding box center [231, 48] width 154 height 8
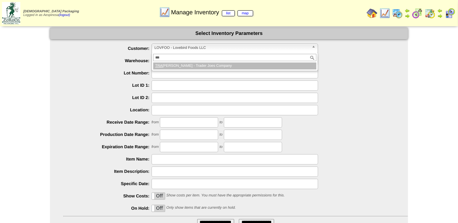
click at [213, 51] on span "LOVFOO - Lovebird Foods LLC" at bounding box center [231, 48] width 154 height 8
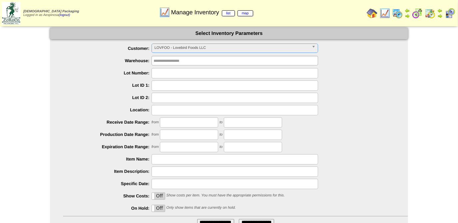
click at [209, 47] on span "LOVFOO - Lovebird Foods LLC" at bounding box center [231, 48] width 154 height 8
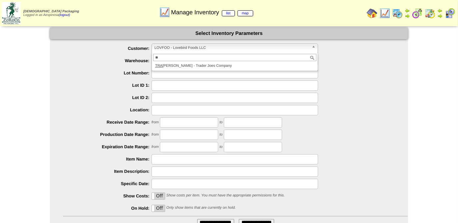
type input "*"
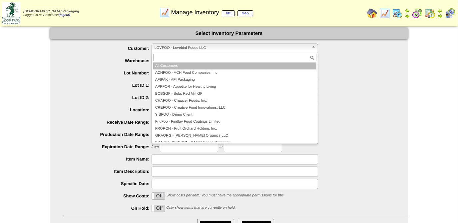
click at [194, 69] on li "All Customers" at bounding box center [234, 66] width 163 height 7
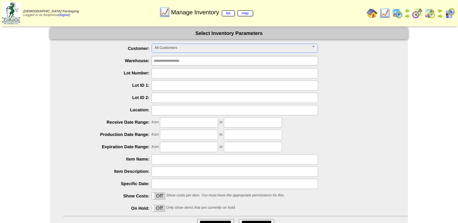
click at [48, 69] on div "**********" at bounding box center [229, 148] width 458 height 241
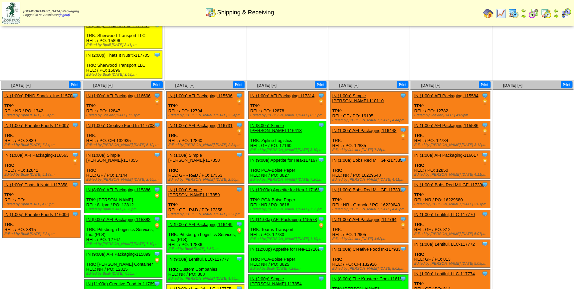
scroll to position [709, 0]
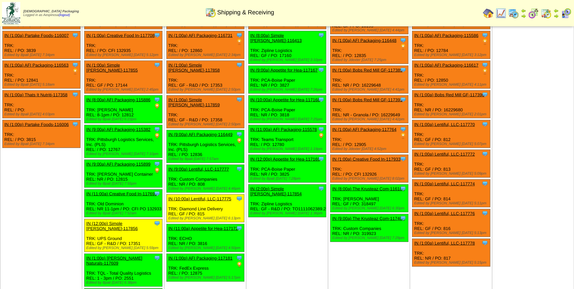
click at [302, 238] on td "[DATE] [+] Print Clone Item IN (1:00a) AFI Packaging-117314 AFI Packaging Sched…" at bounding box center [287, 154] width 82 height 327
